Goal: Information Seeking & Learning: Learn about a topic

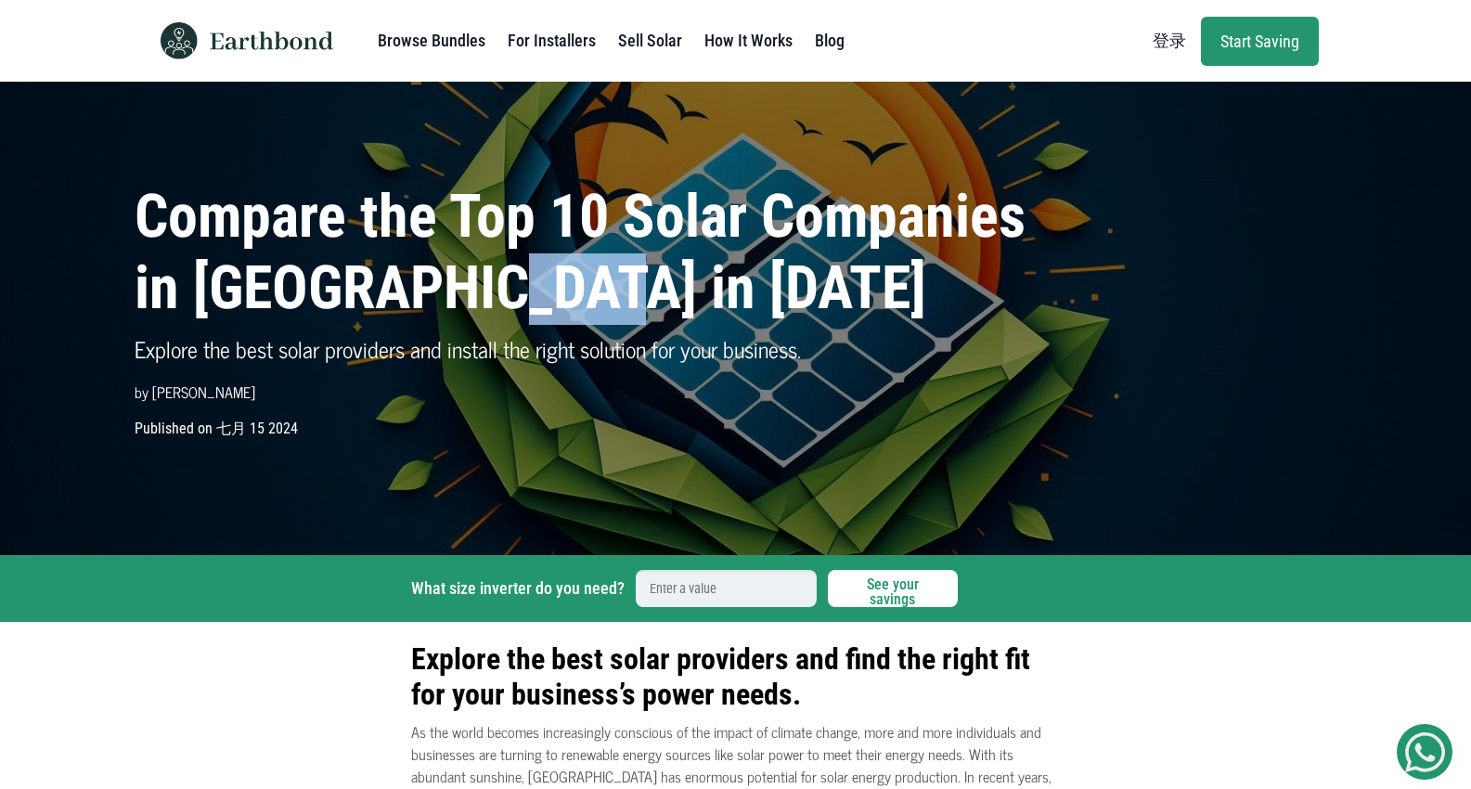
drag, startPoint x: 549, startPoint y: 295, endPoint x: 438, endPoint y: 289, distance: 111.5
click at [438, 289] on h1 "Compare the Top 10 Solar Companies in [GEOGRAPHIC_DATA] in [DATE]" at bounding box center [583, 253] width 896 height 143
click at [376, 285] on h1 "Compare the Top 10 Solar Companies in [GEOGRAPHIC_DATA] in [DATE]" at bounding box center [583, 253] width 896 height 143
drag, startPoint x: 379, startPoint y: 297, endPoint x: 572, endPoint y: 284, distance: 193.4
click at [572, 284] on h1 "Compare the Top 10 Solar Companies in [GEOGRAPHIC_DATA] in [DATE]" at bounding box center [583, 253] width 896 height 143
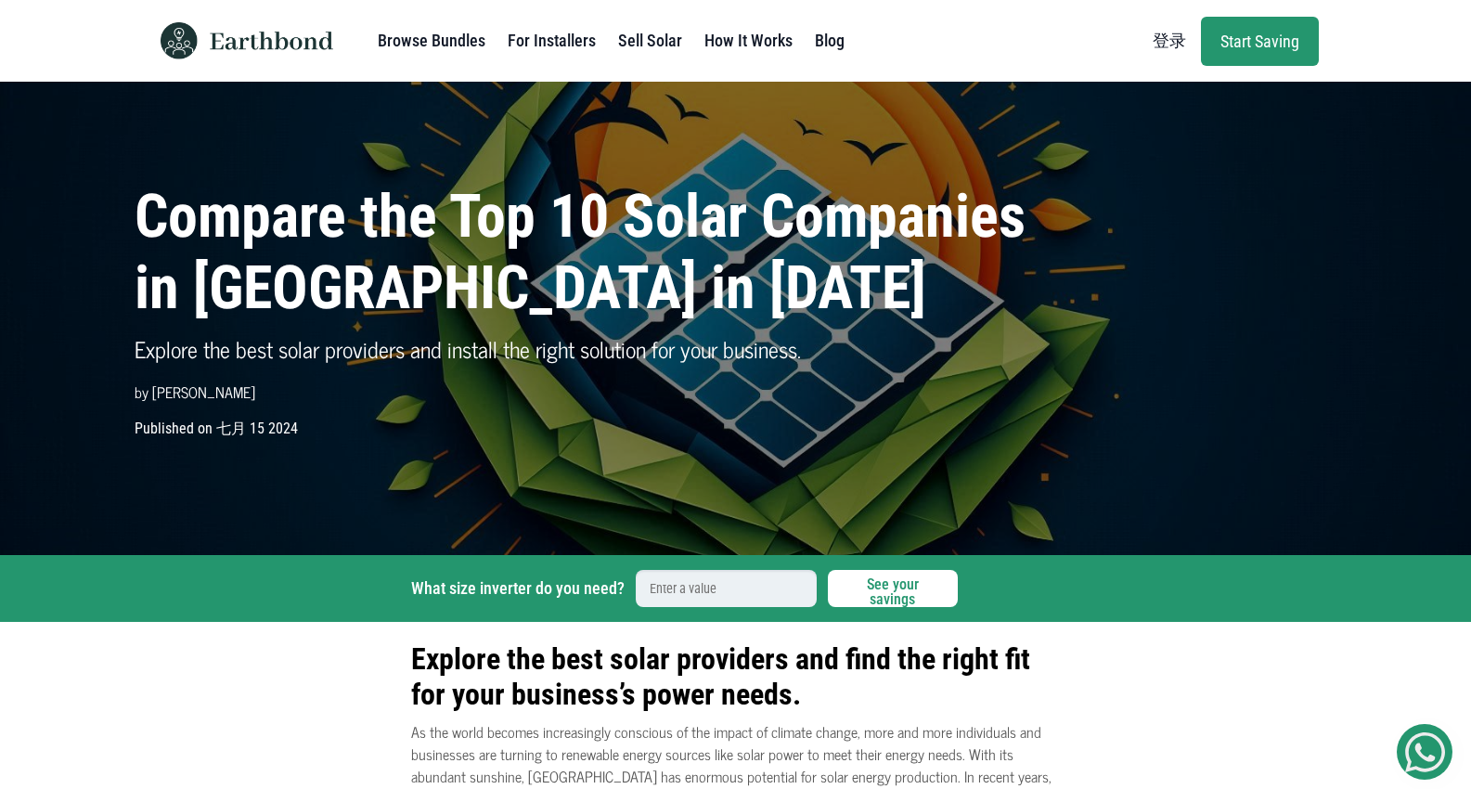
click at [206, 283] on h1 "Compare the Top 10 Solar Companies in [GEOGRAPHIC_DATA] in [DATE]" at bounding box center [583, 253] width 896 height 143
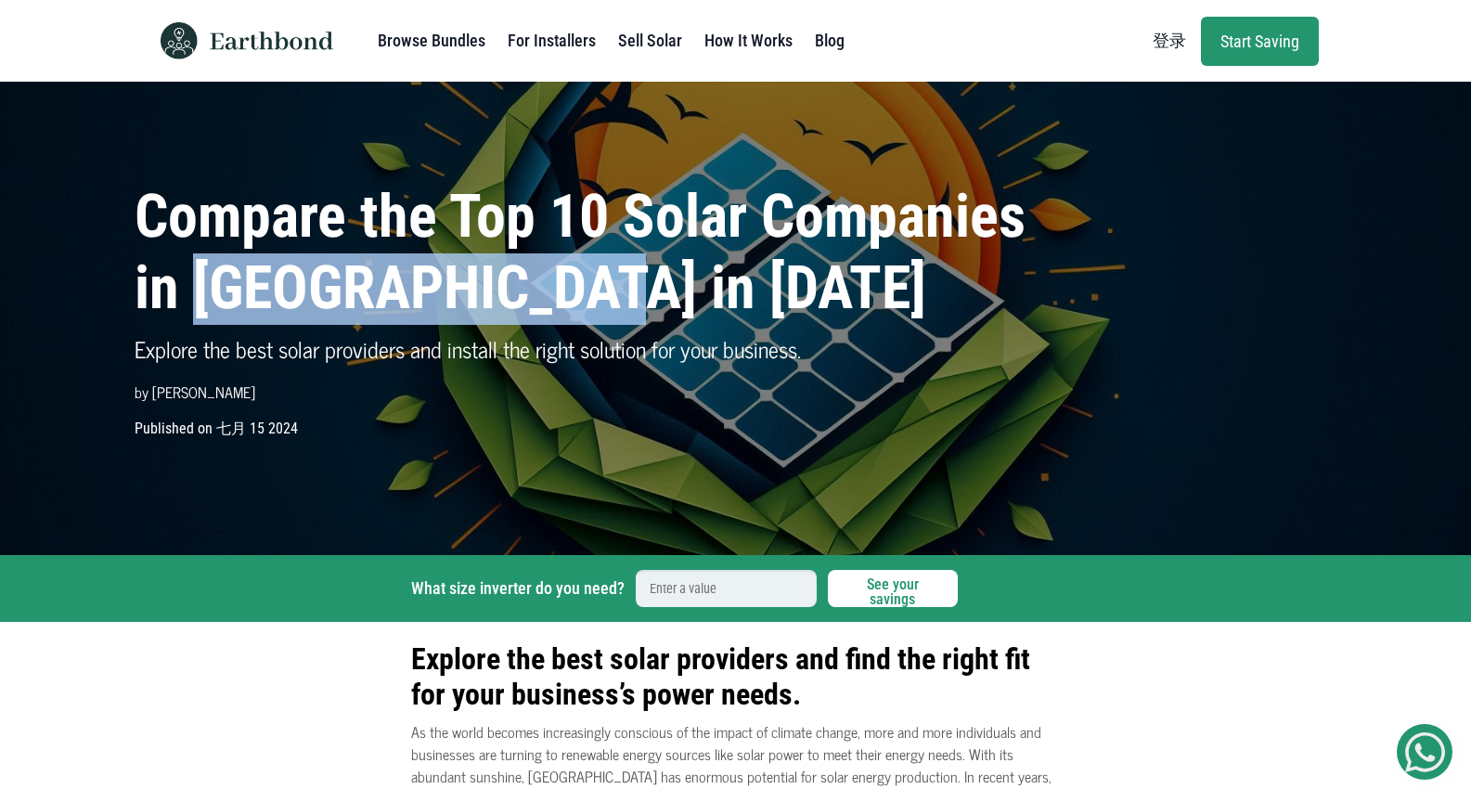
drag, startPoint x: 198, startPoint y: 285, endPoint x: 572, endPoint y: 319, distance: 375.5
click at [572, 319] on h1 "Compare the Top 10 Solar Companies in [GEOGRAPHIC_DATA] in [DATE]" at bounding box center [583, 253] width 896 height 143
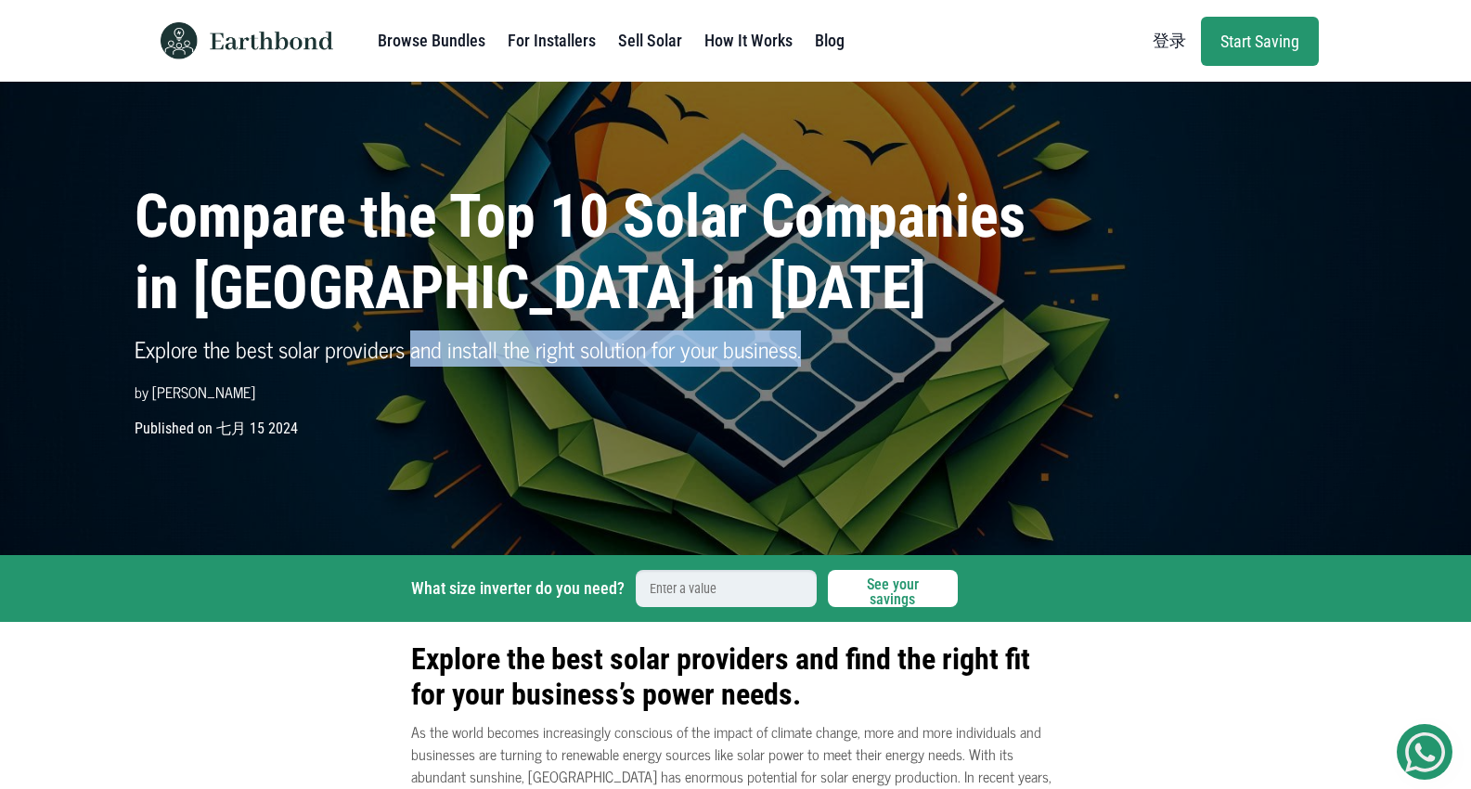
drag, startPoint x: 412, startPoint y: 353, endPoint x: 809, endPoint y: 357, distance: 397.1
click at [809, 357] on p "Explore the best solar providers and install the right solution for your busine…" at bounding box center [583, 348] width 896 height 33
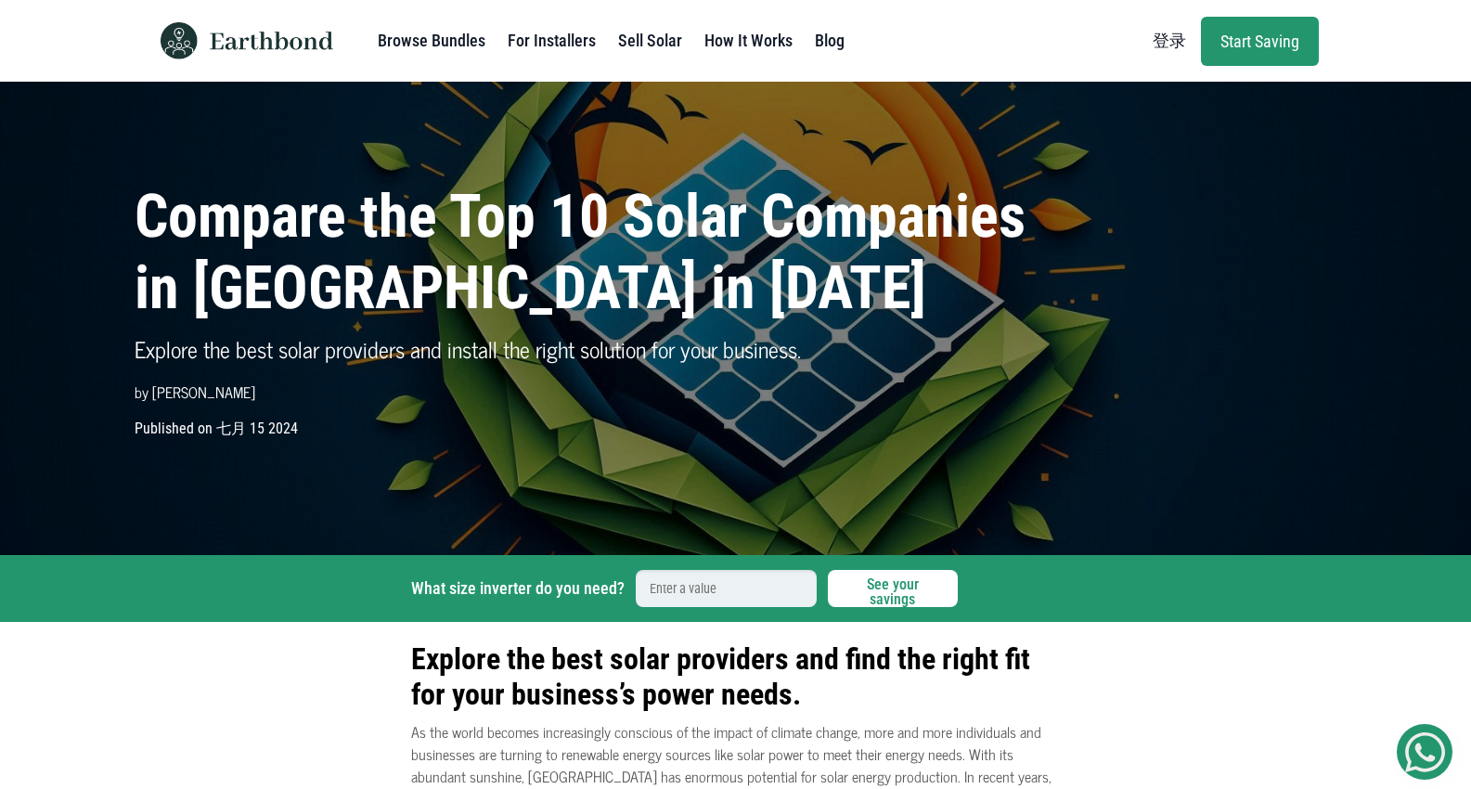
click at [833, 451] on div "Compare the Top 10 Solar Companies in [GEOGRAPHIC_DATA] in [DATE] Explore the b…" at bounding box center [735, 318] width 1225 height 273
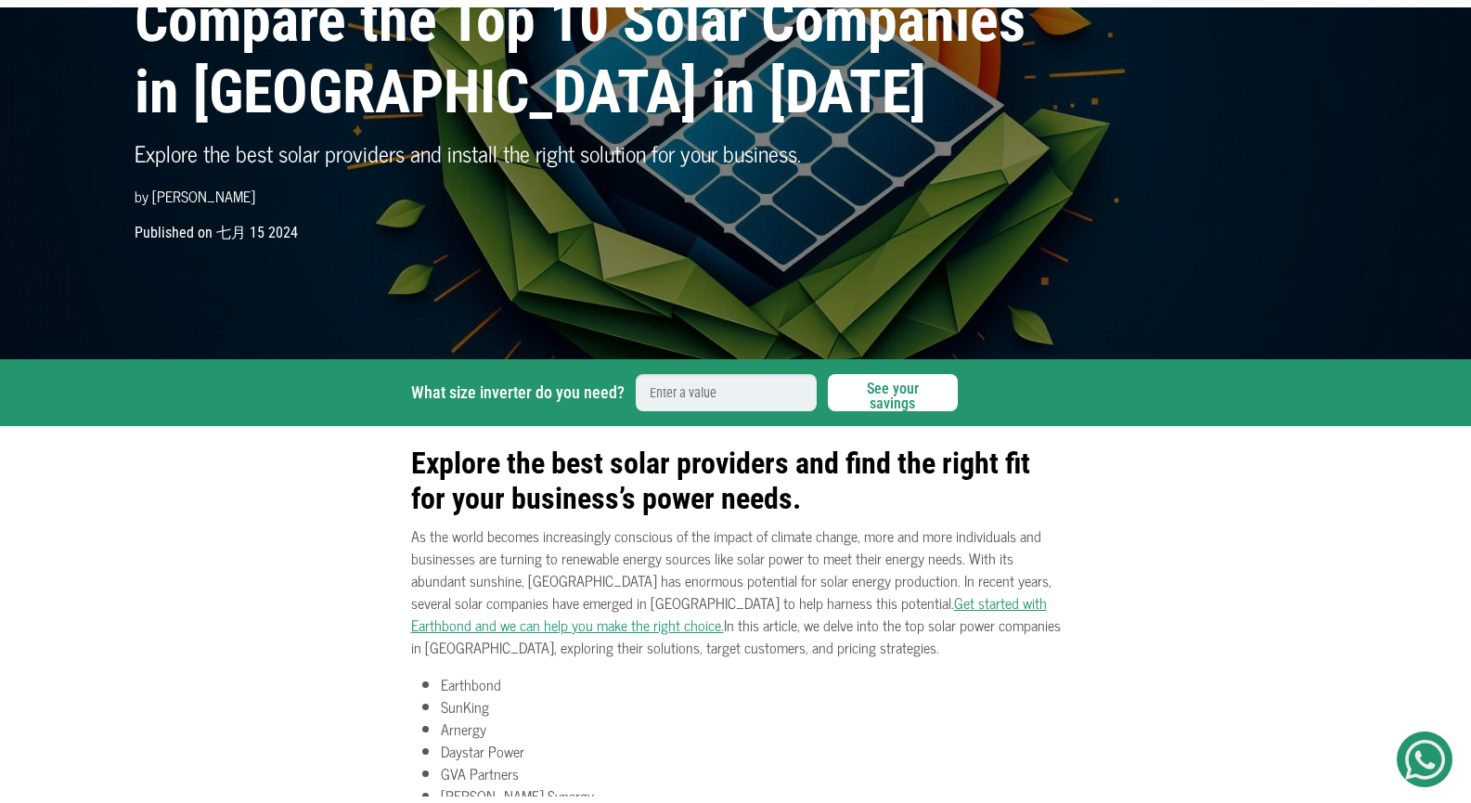
scroll to position [278, 0]
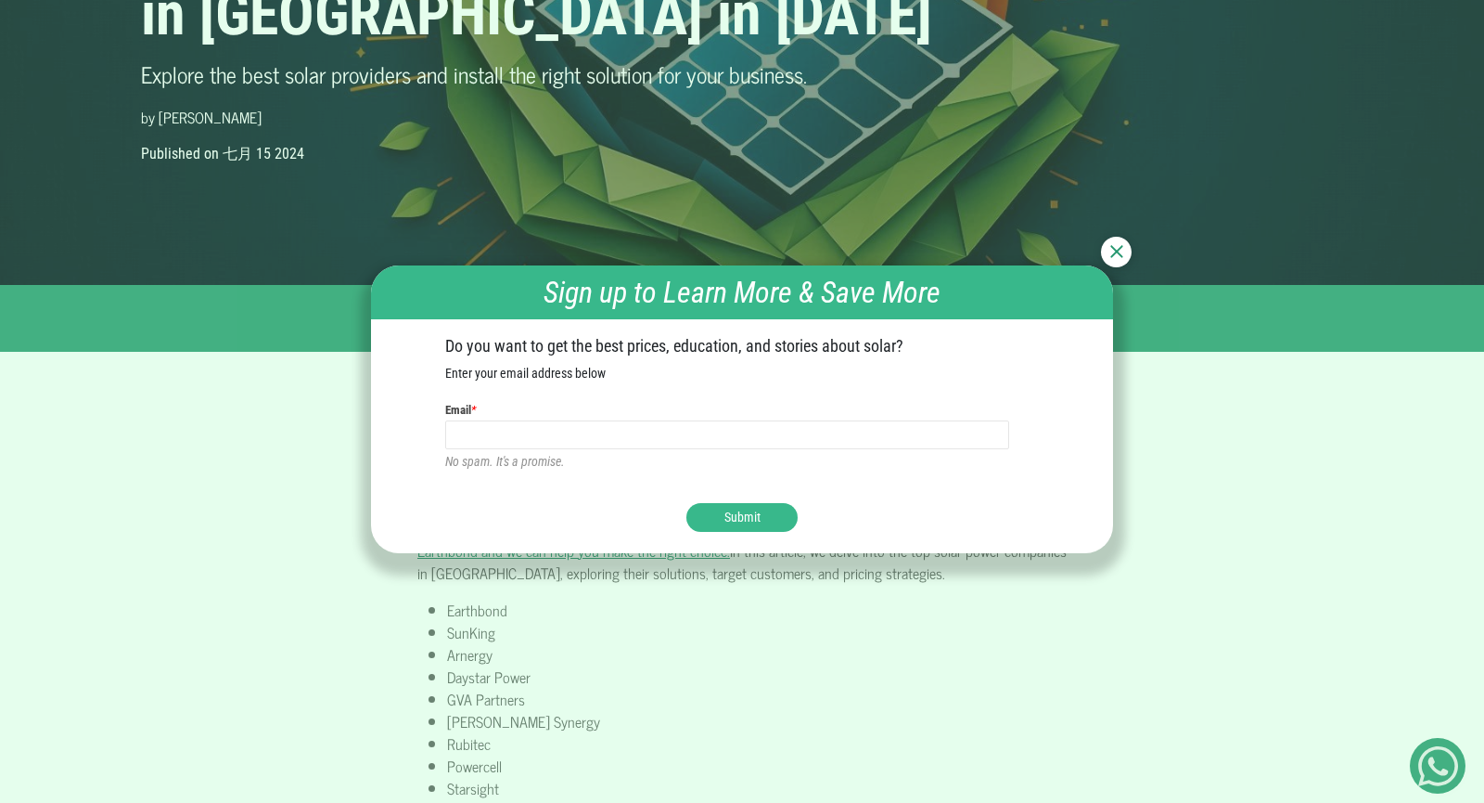
click at [1117, 251] on img at bounding box center [1117, 251] width 13 height 13
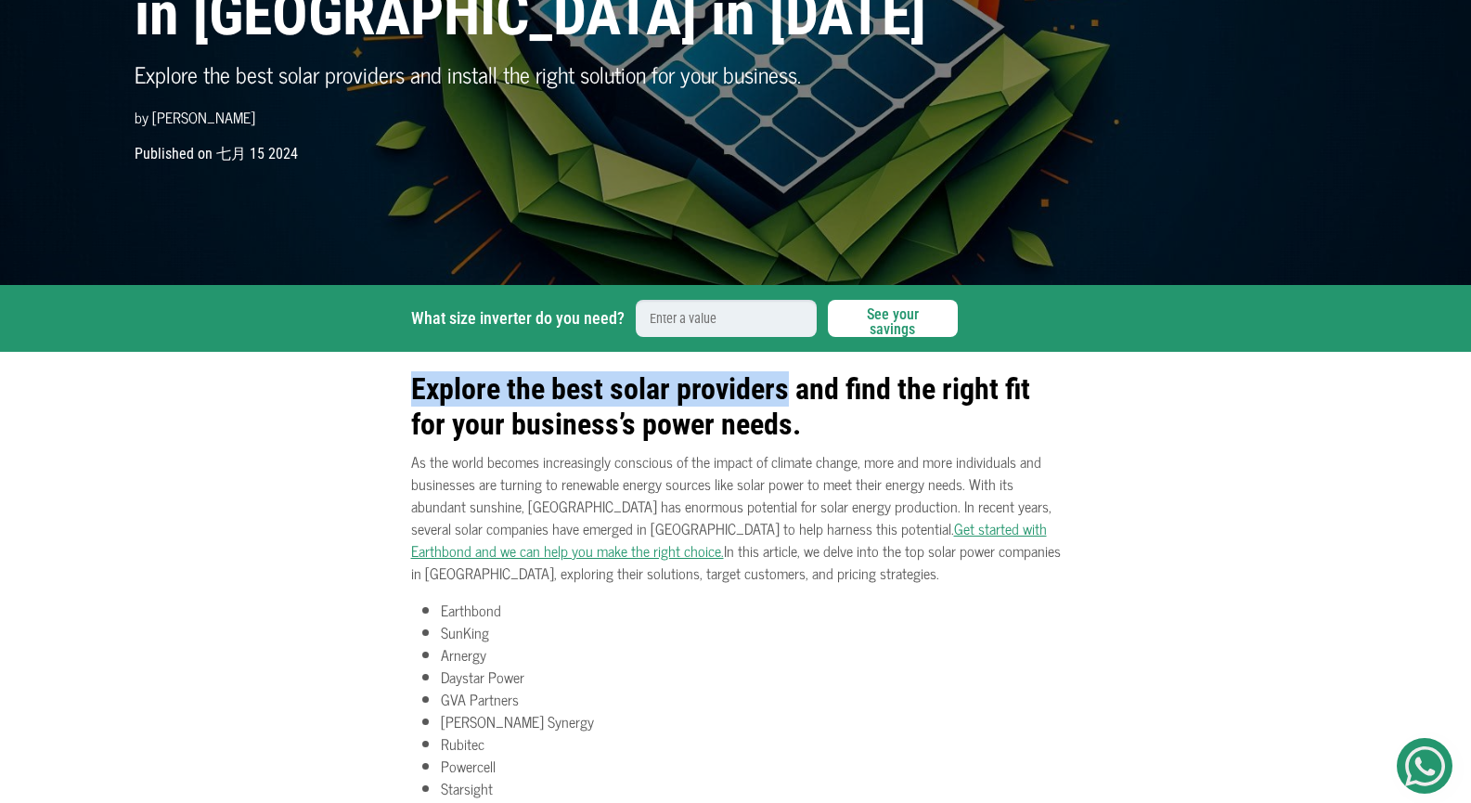
drag, startPoint x: 415, startPoint y: 388, endPoint x: 785, endPoint y: 399, distance: 370.4
click at [785, 399] on b "Explore the best solar providers and find the right fit for your business’s pow…" at bounding box center [720, 406] width 619 height 71
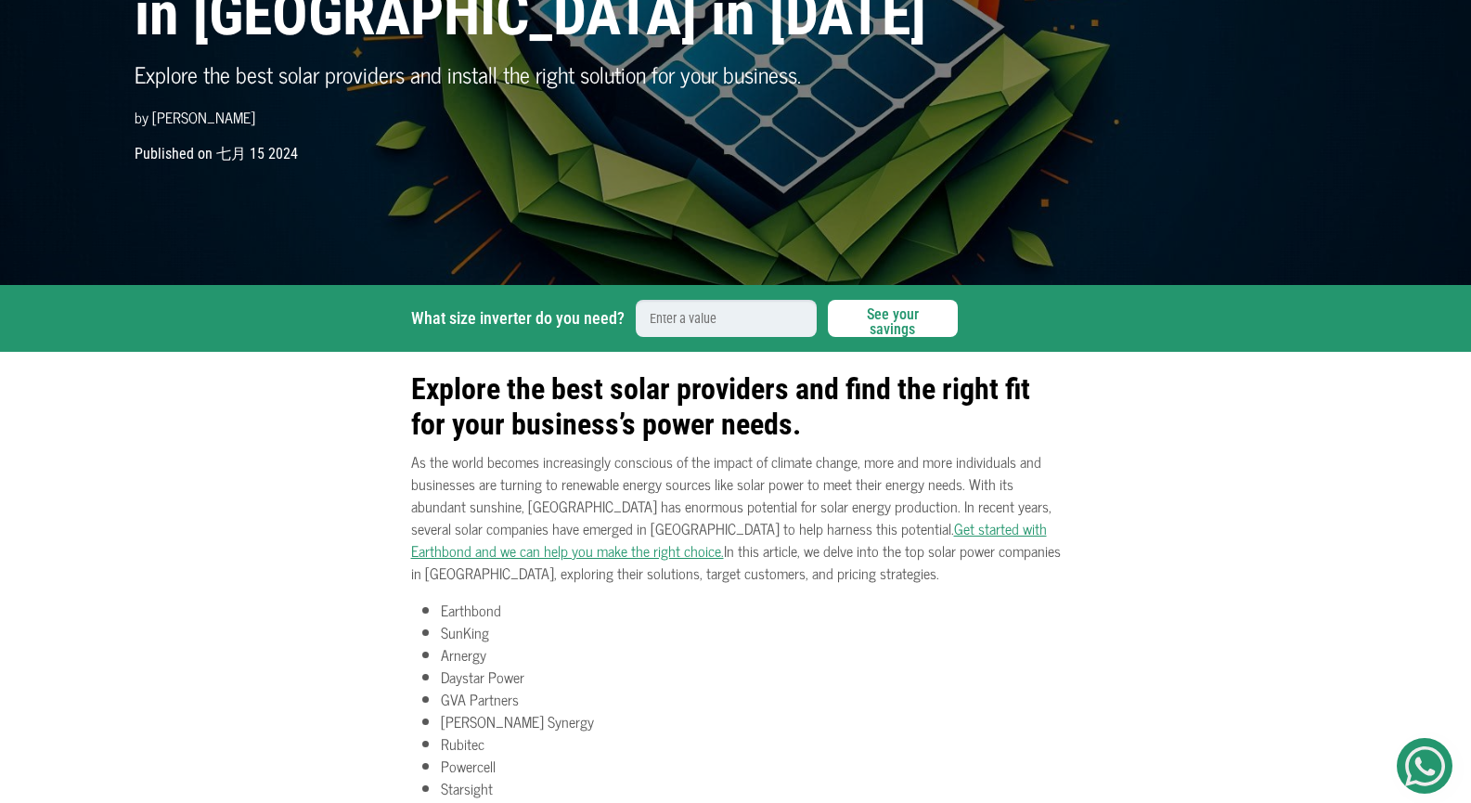
click at [801, 422] on h2 "Explore the best solar providers and find the right fit for your business’s pow…" at bounding box center [735, 398] width 649 height 90
click at [792, 437] on b "Explore the best solar providers and find the right fit for your business’s pow…" at bounding box center [720, 406] width 619 height 71
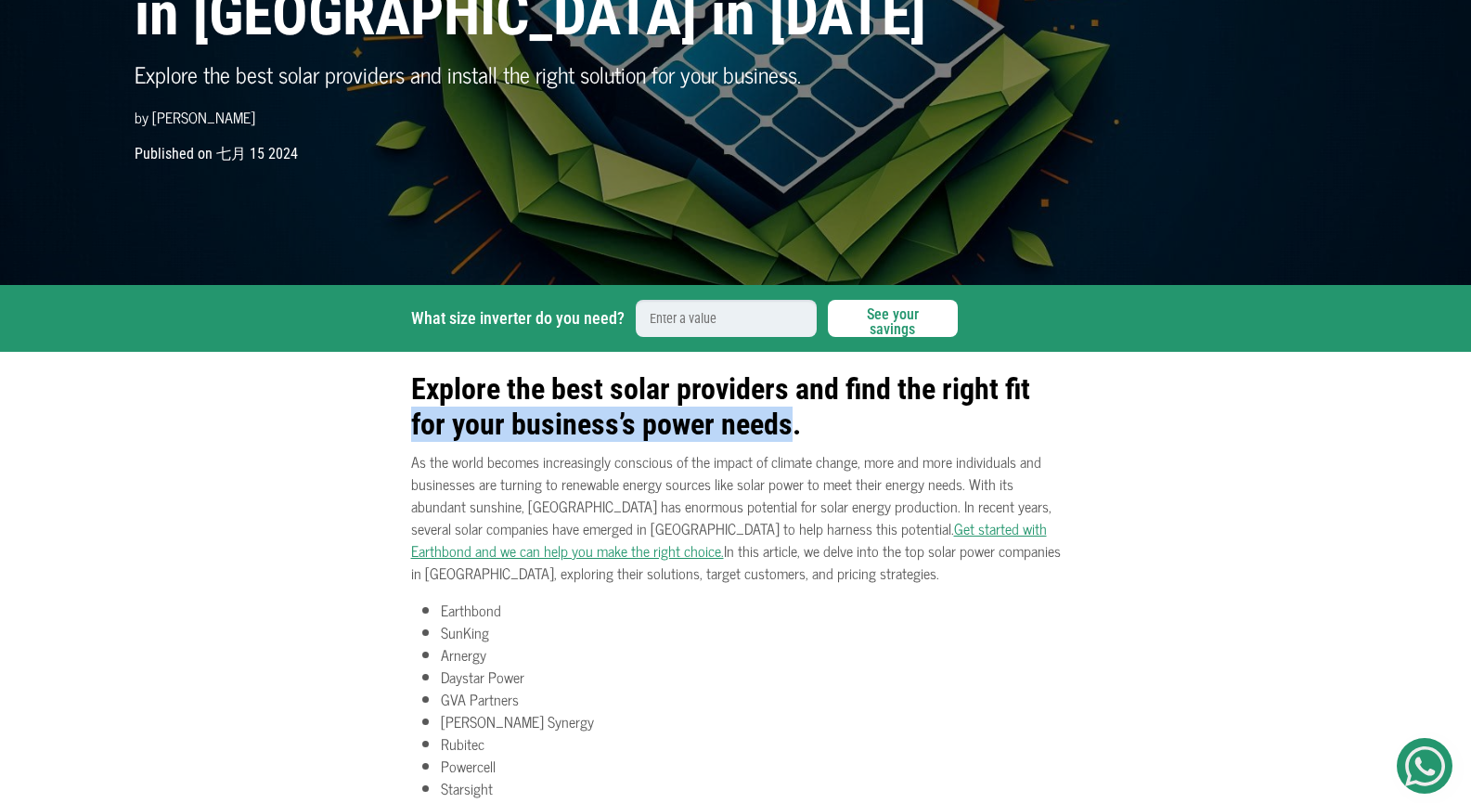
drag, startPoint x: 794, startPoint y: 429, endPoint x: 352, endPoint y: 411, distance: 442.9
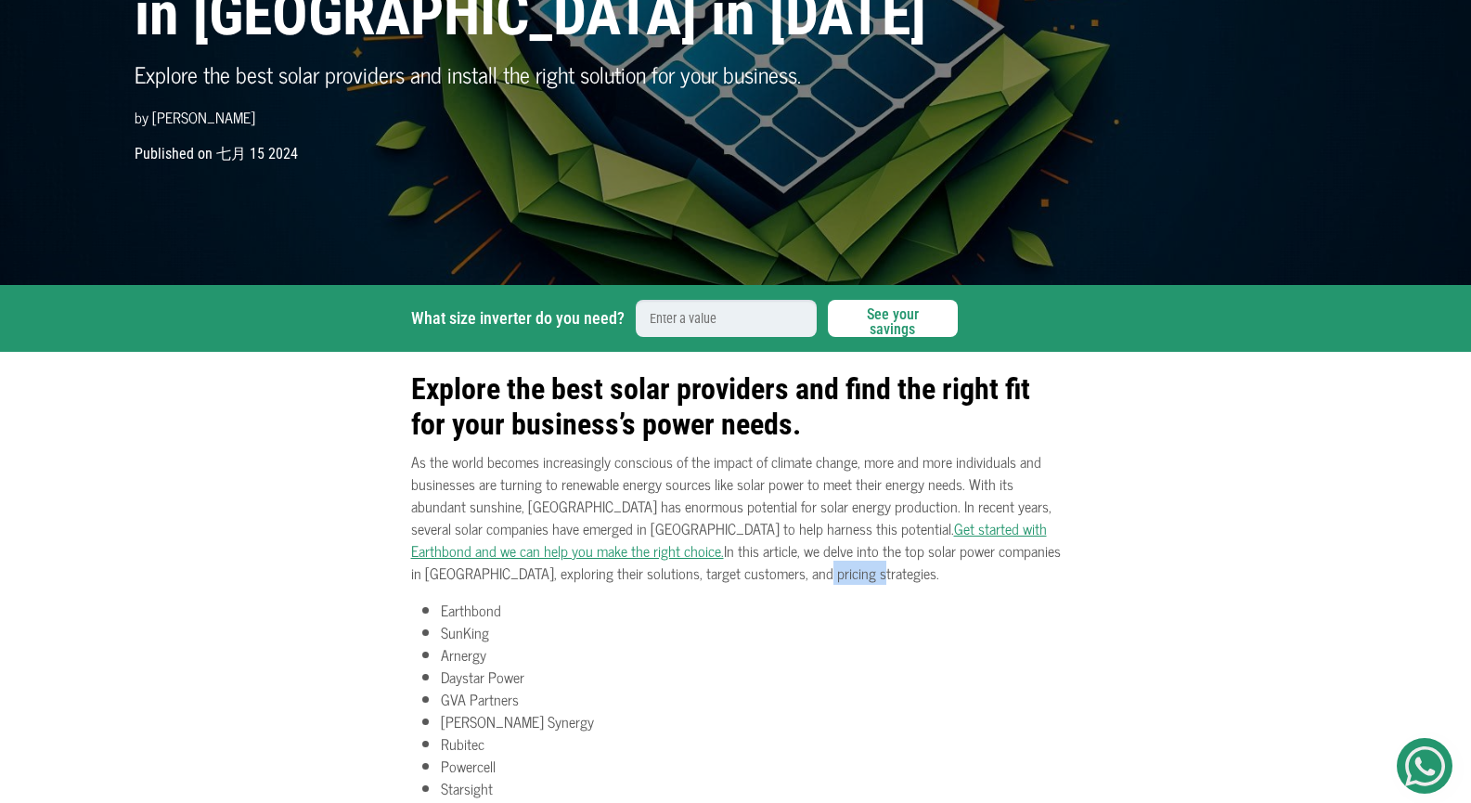
drag, startPoint x: 696, startPoint y: 573, endPoint x: 641, endPoint y: 569, distance: 54.9
click at [641, 569] on p "As the world becomes increasingly conscious of the impact of climate change, mo…" at bounding box center [735, 517] width 649 height 134
click at [592, 573] on p "As the world becomes increasingly conscious of the impact of climate change, mo…" at bounding box center [735, 517] width 649 height 134
drag, startPoint x: 598, startPoint y: 573, endPoint x: 707, endPoint y: 570, distance: 109.5
click at [707, 570] on p "As the world becomes increasingly conscious of the impact of climate change, mo…" at bounding box center [735, 517] width 649 height 134
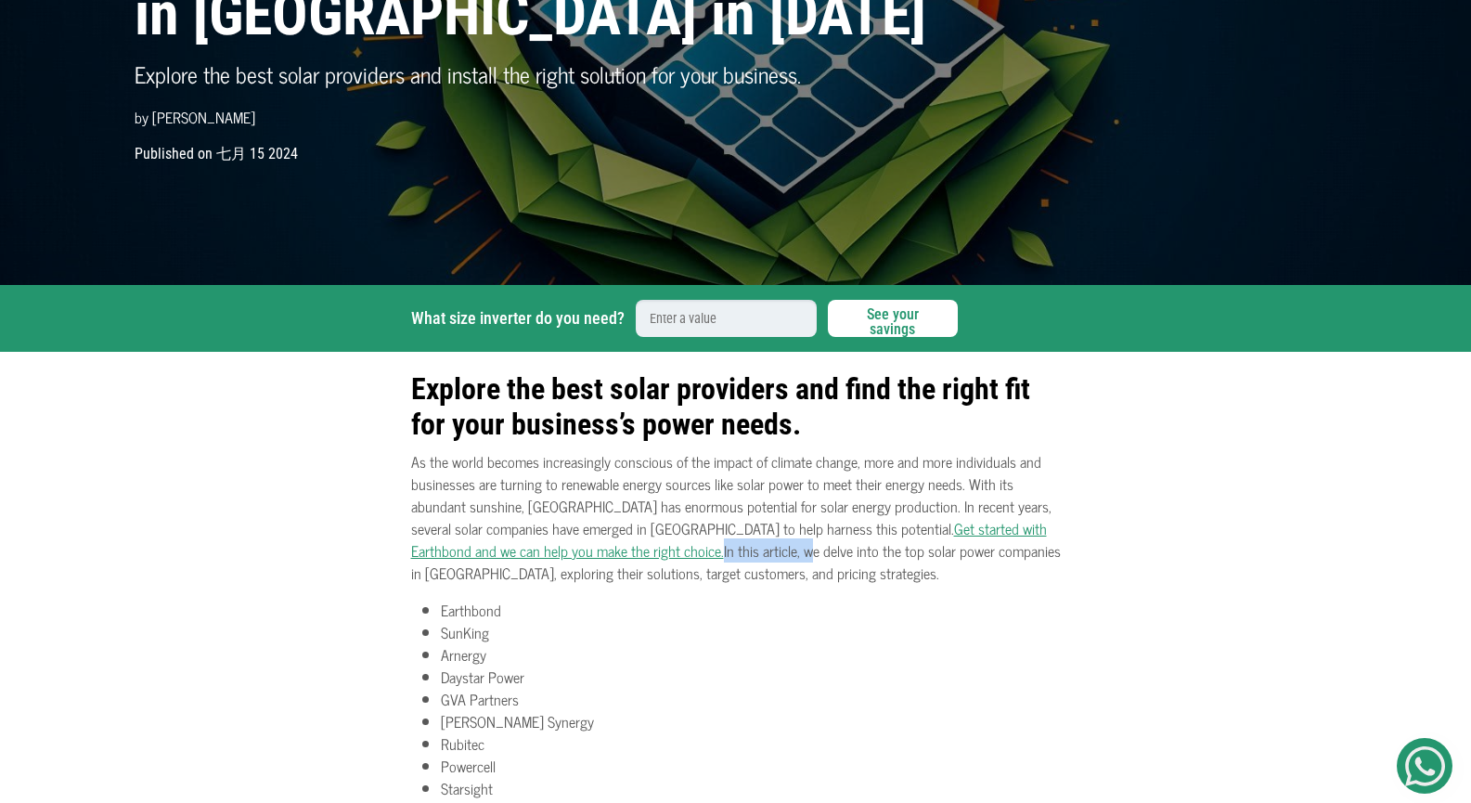
drag, startPoint x: 563, startPoint y: 550, endPoint x: 648, endPoint y: 548, distance: 84.4
click at [648, 548] on p "As the world becomes increasingly conscious of the impact of climate change, mo…" at bounding box center [735, 517] width 649 height 134
click at [652, 548] on p "As the world becomes increasingly conscious of the impact of climate change, mo…" at bounding box center [735, 517] width 649 height 134
drag, startPoint x: 645, startPoint y: 554, endPoint x: 765, endPoint y: 551, distance: 120.6
click at [765, 551] on p "As the world becomes increasingly conscious of the impact of climate change, mo…" at bounding box center [735, 517] width 649 height 134
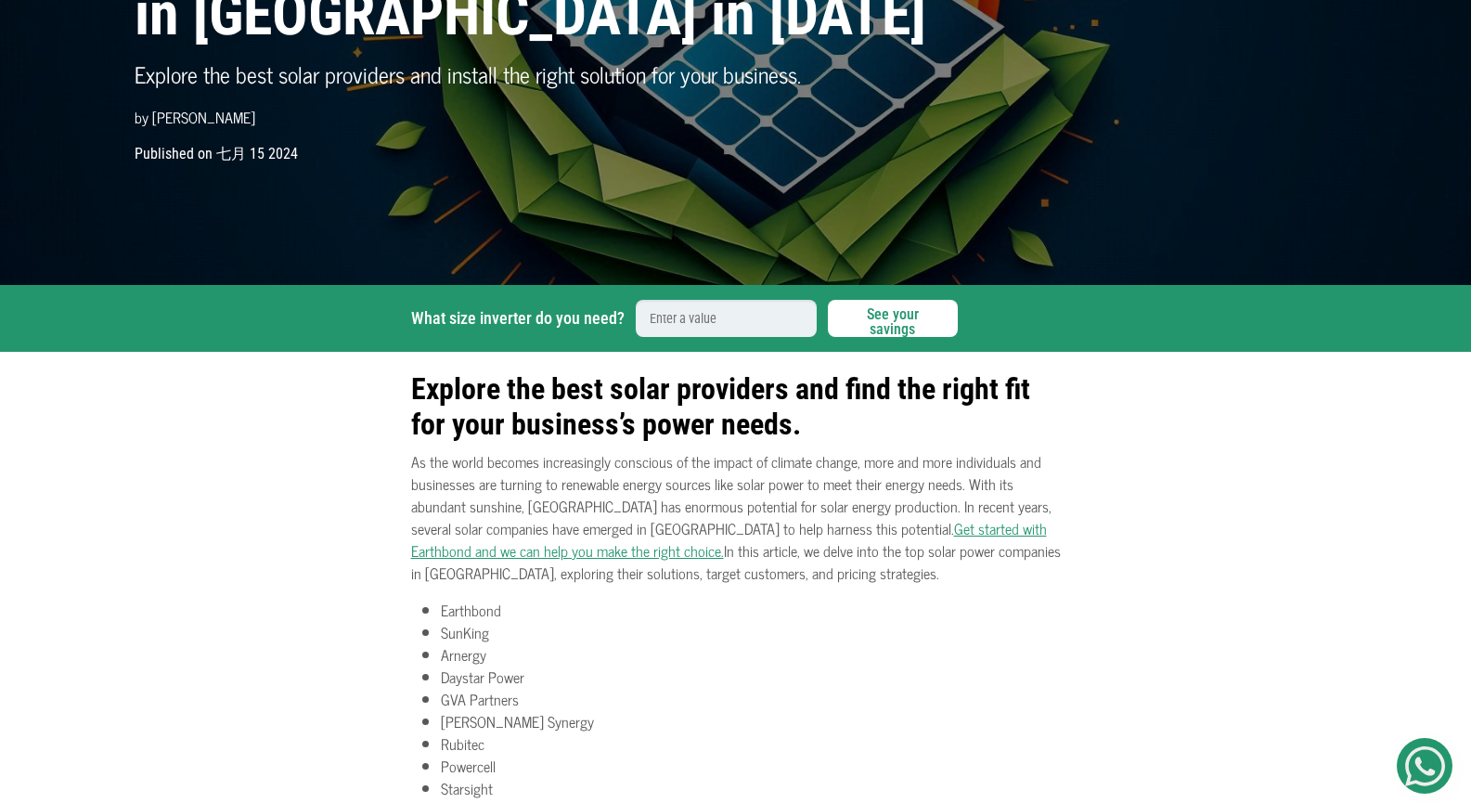
click at [772, 551] on p "As the world becomes increasingly conscious of the impact of climate change, mo…" at bounding box center [735, 517] width 649 height 134
drag, startPoint x: 767, startPoint y: 553, endPoint x: 899, endPoint y: 559, distance: 131.9
click at [899, 559] on p "As the world becomes increasingly conscious of the impact of climate change, mo…" at bounding box center [735, 517] width 649 height 134
click at [949, 568] on p "As the world becomes increasingly conscious of the impact of climate change, mo…" at bounding box center [735, 517] width 649 height 134
drag, startPoint x: 967, startPoint y: 552, endPoint x: 699, endPoint y: 565, distance: 268.4
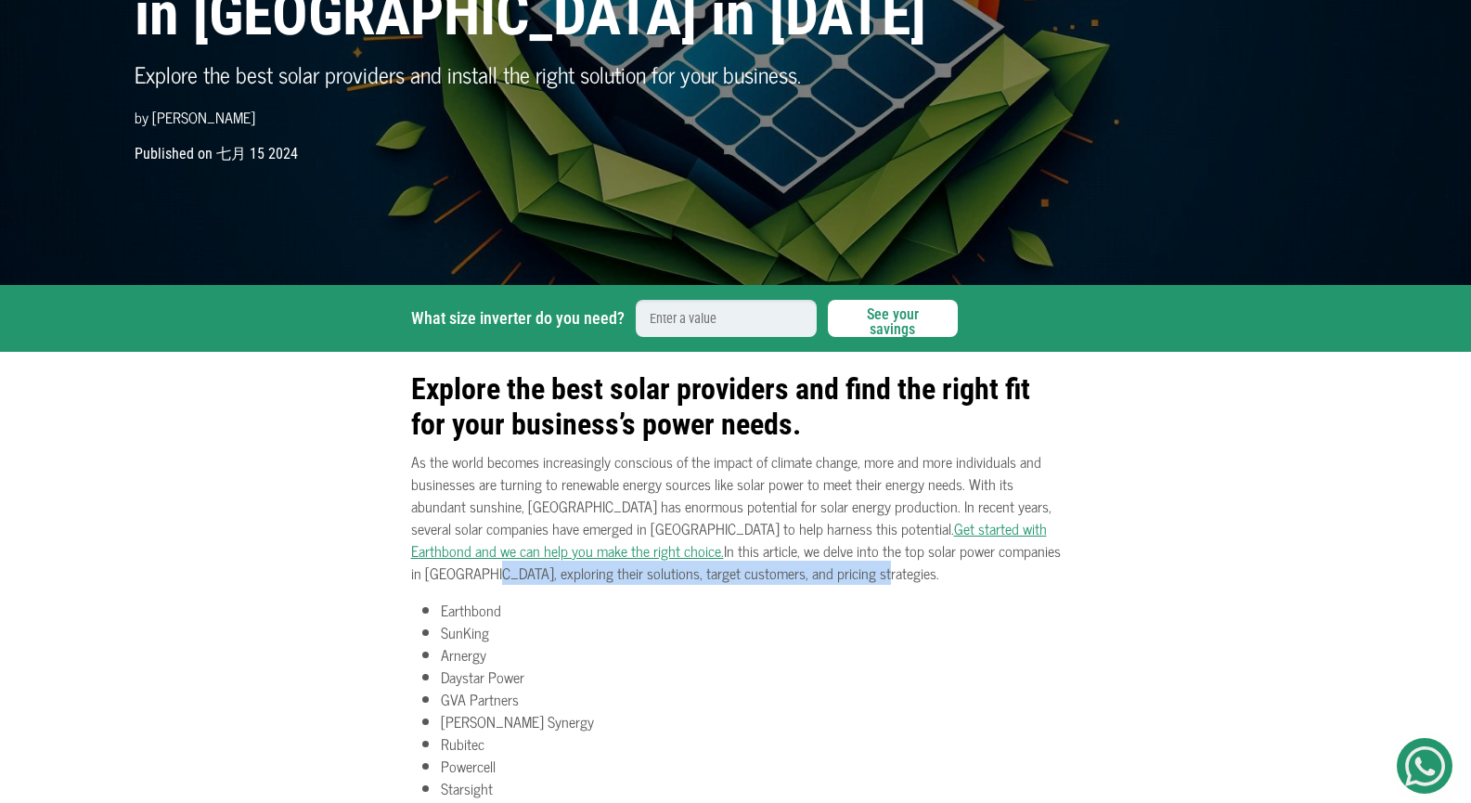
click at [699, 565] on p "As the world becomes increasingly conscious of the impact of climate change, mo…" at bounding box center [735, 517] width 649 height 134
click at [727, 574] on p "As the world becomes increasingly conscious of the impact of climate change, mo…" at bounding box center [735, 517] width 649 height 134
drag, startPoint x: 966, startPoint y: 555, endPoint x: 713, endPoint y: 578, distance: 254.3
click at [713, 578] on p "As the world becomes increasingly conscious of the impact of climate change, mo…" at bounding box center [735, 517] width 649 height 134
click at [757, 598] on li "Earthbond" at bounding box center [751, 609] width 620 height 22
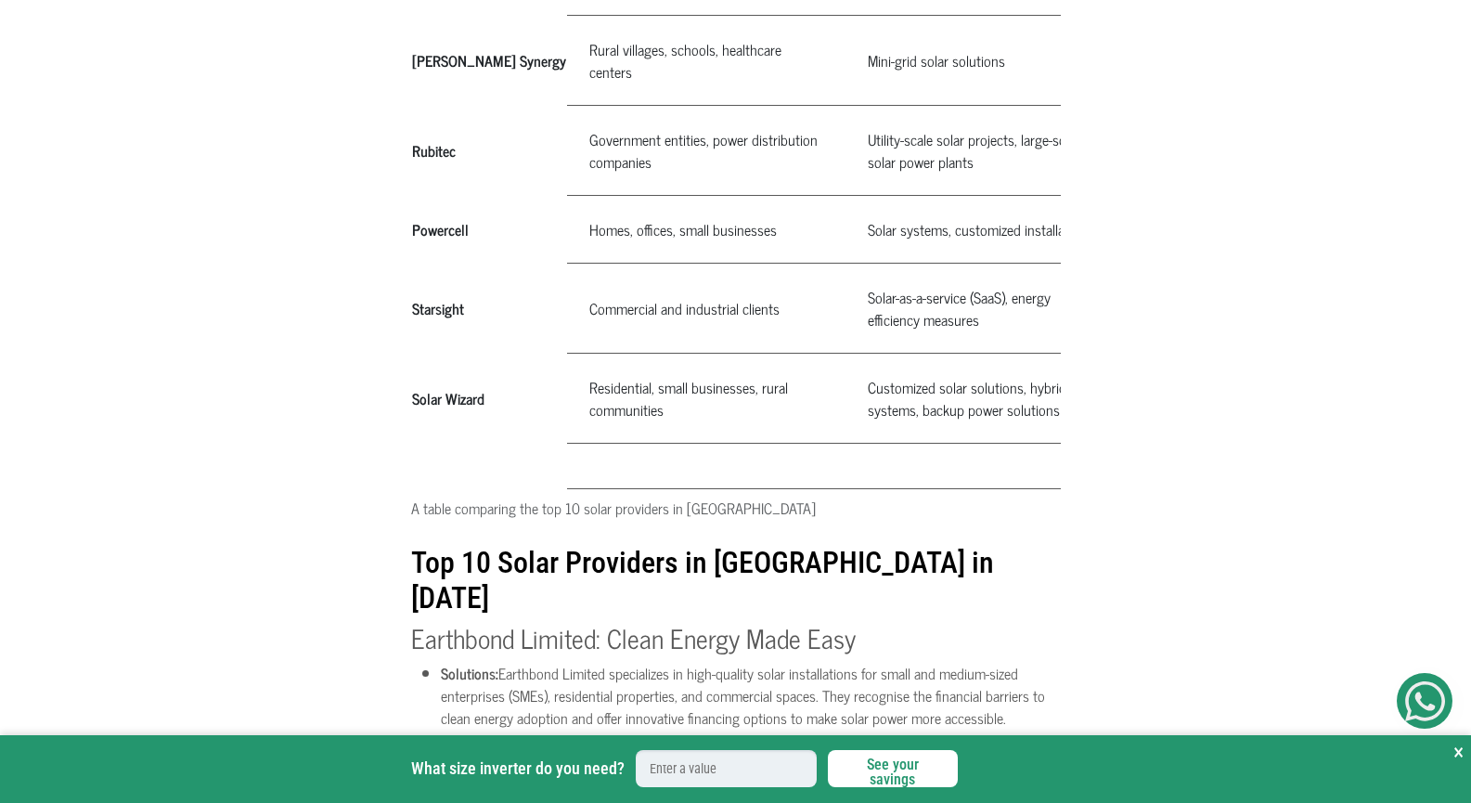
scroll to position [1856, 0]
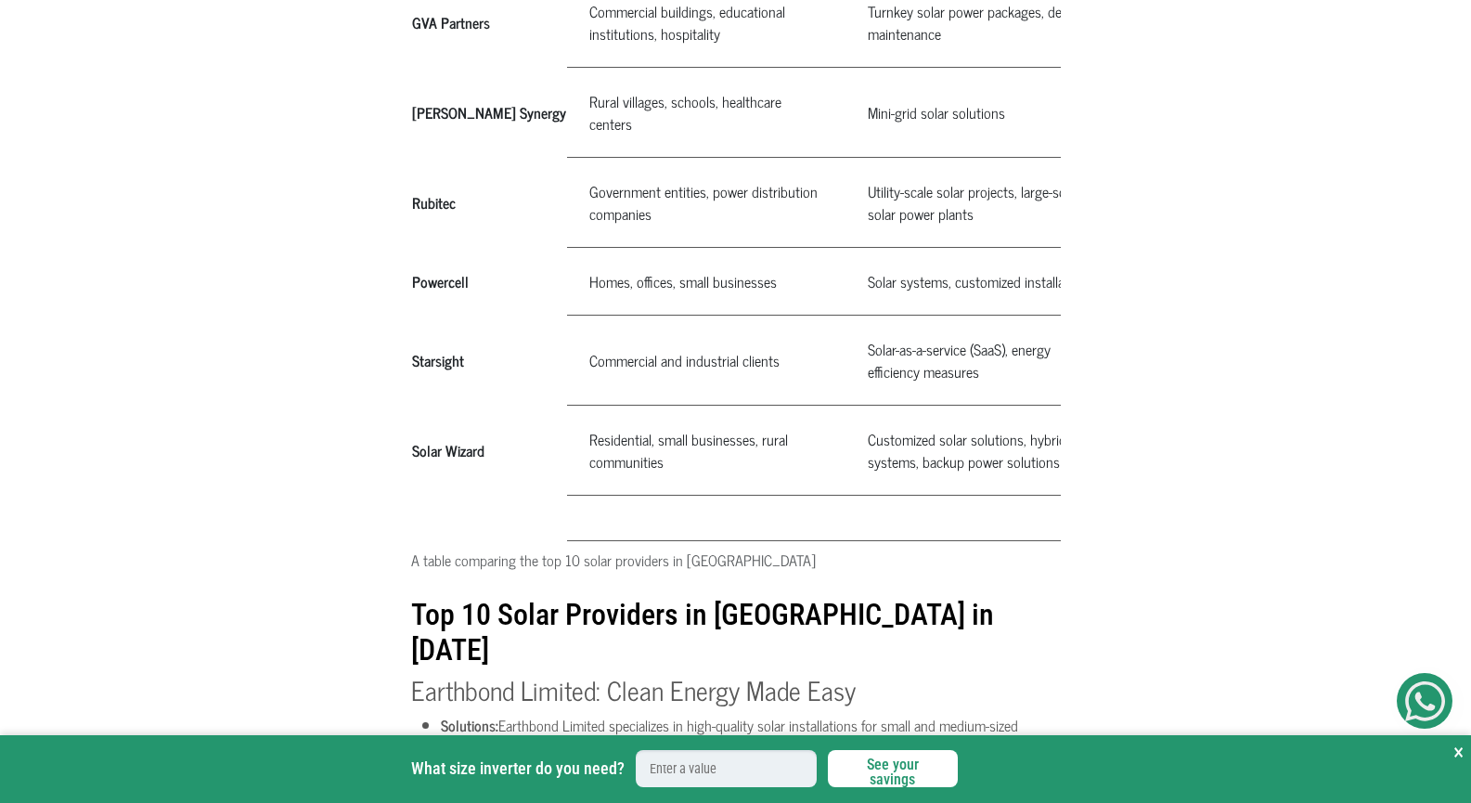
drag, startPoint x: 623, startPoint y: 279, endPoint x: 735, endPoint y: 279, distance: 111.3
click at [735, 279] on td "Homes, offices, small businesses" at bounding box center [706, 281] width 278 height 68
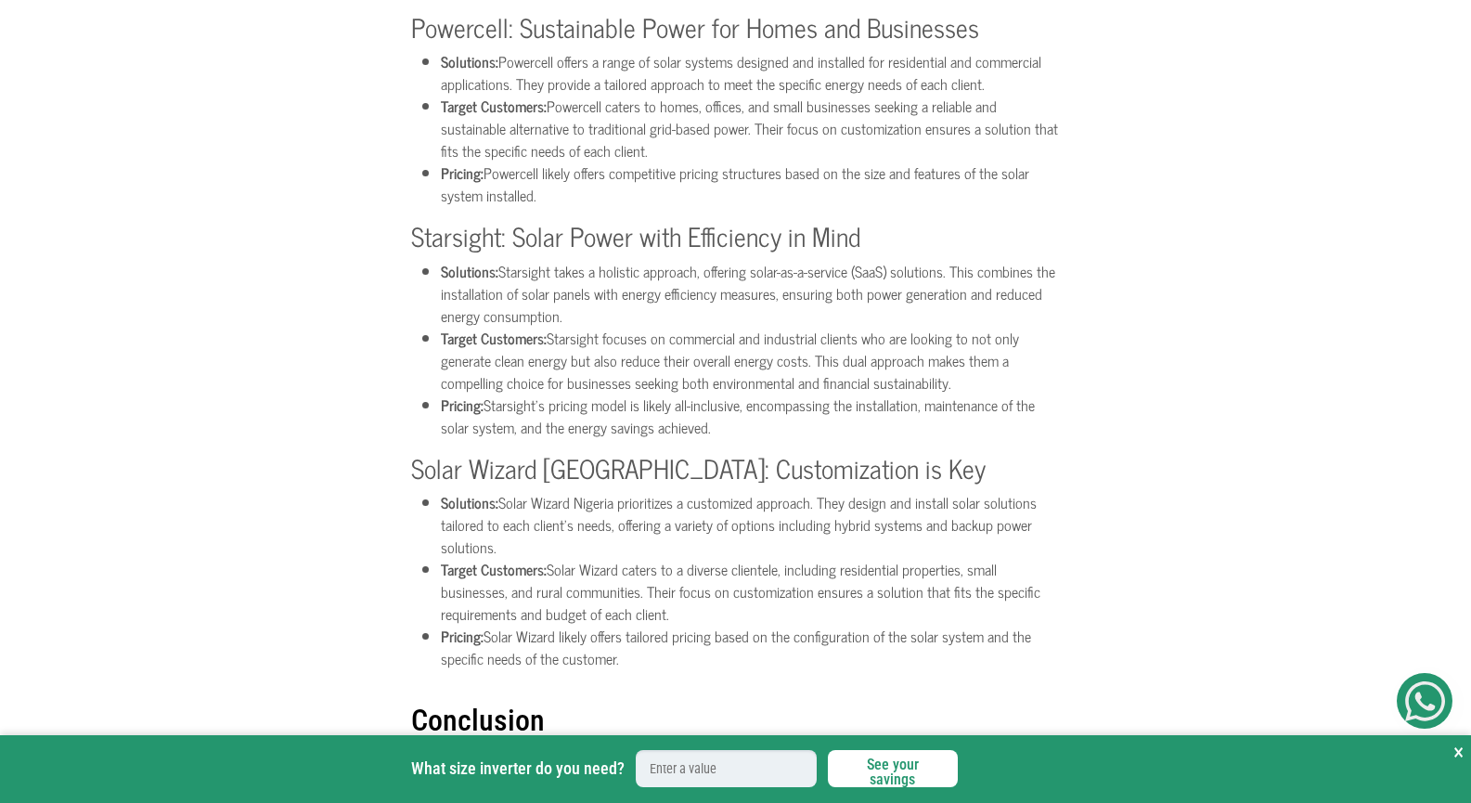
scroll to position [4361, 0]
